Goal: Transaction & Acquisition: Purchase product/service

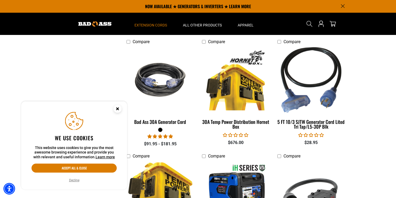
scroll to position [508, 0]
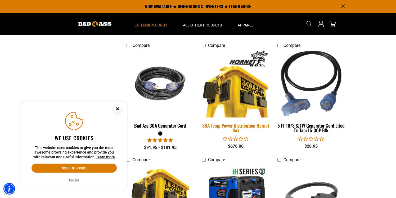
click at [241, 102] on img at bounding box center [236, 84] width 74 height 68
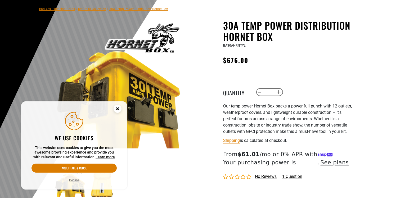
click at [115, 109] on circle "Cookie Consent" at bounding box center [118, 109] width 8 height 8
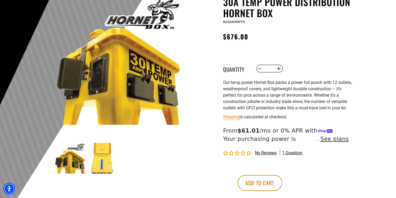
scroll to position [66, 0]
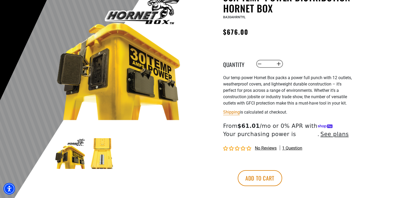
click at [102, 156] on img at bounding box center [102, 153] width 31 height 31
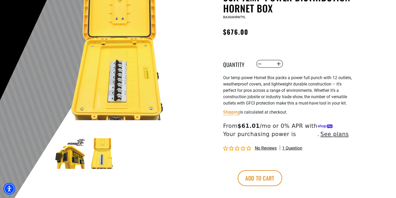
click at [76, 159] on img at bounding box center [70, 153] width 31 height 31
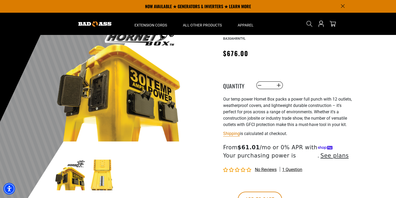
scroll to position [0, 0]
